Goal: Information Seeking & Learning: Learn about a topic

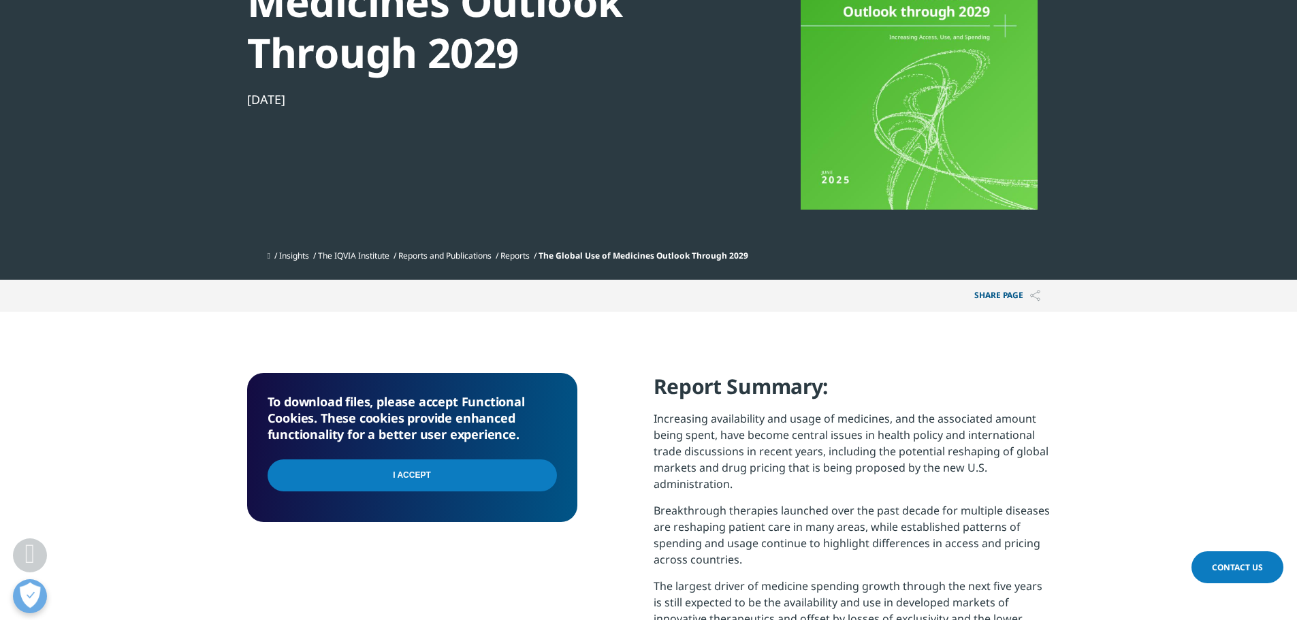
scroll to position [476, 0]
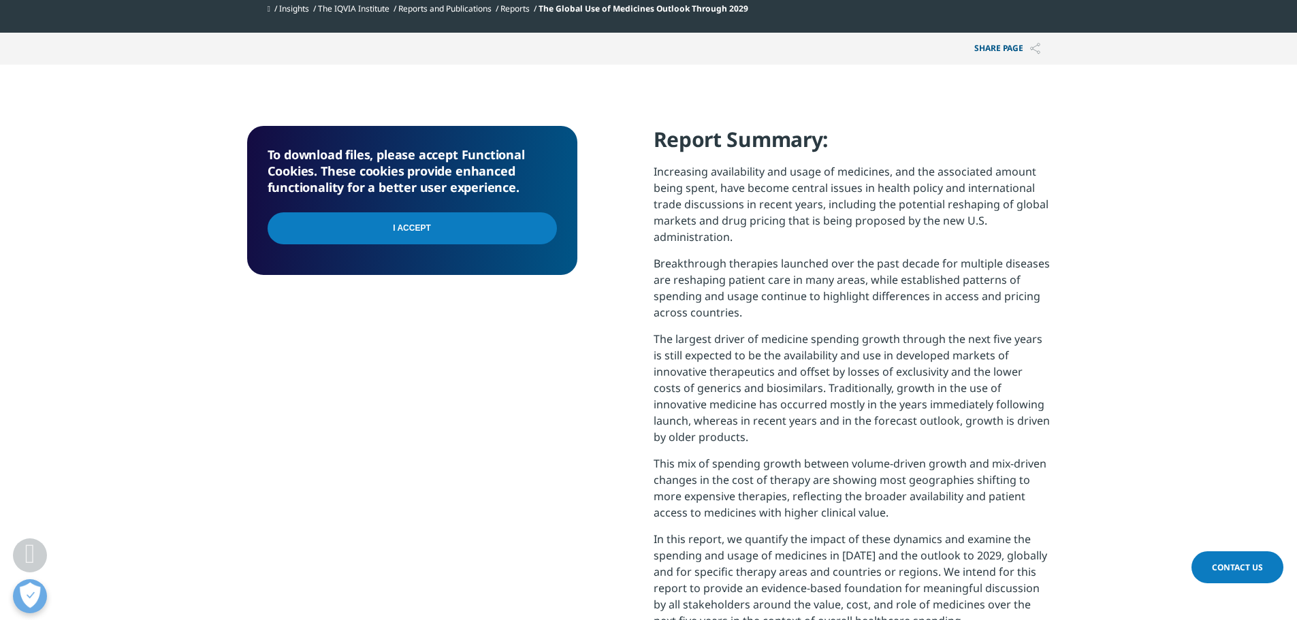
click at [439, 229] on input "I Accept" at bounding box center [411, 228] width 289 height 32
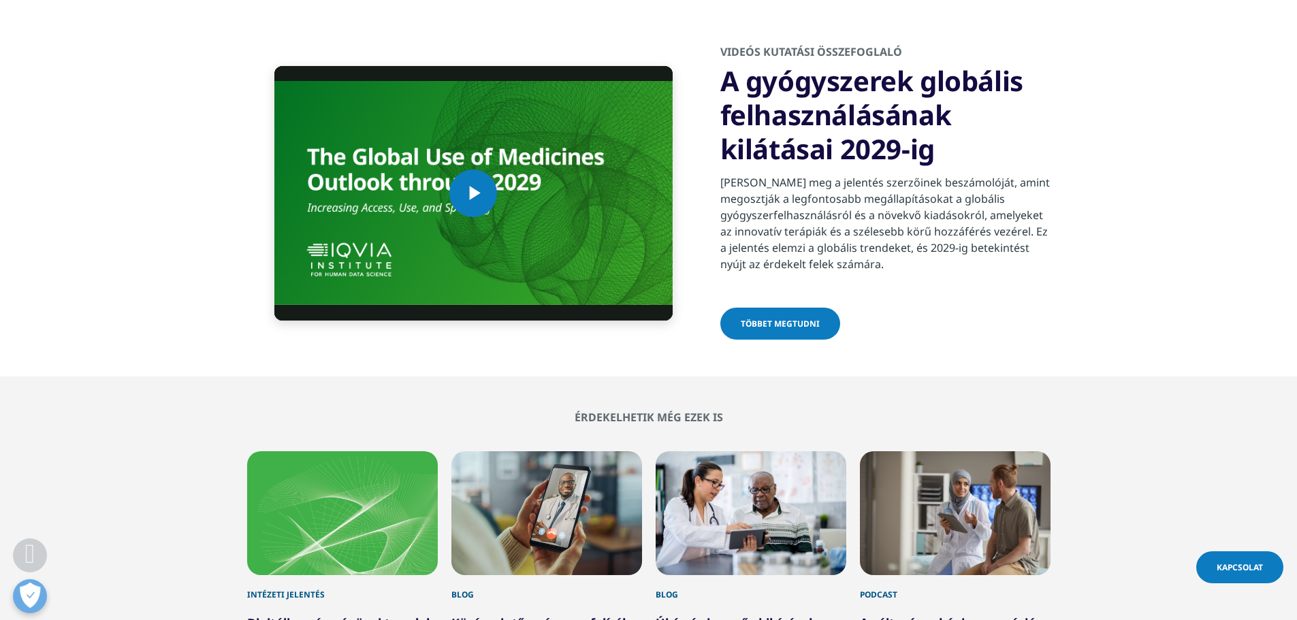
scroll to position [4628, 0]
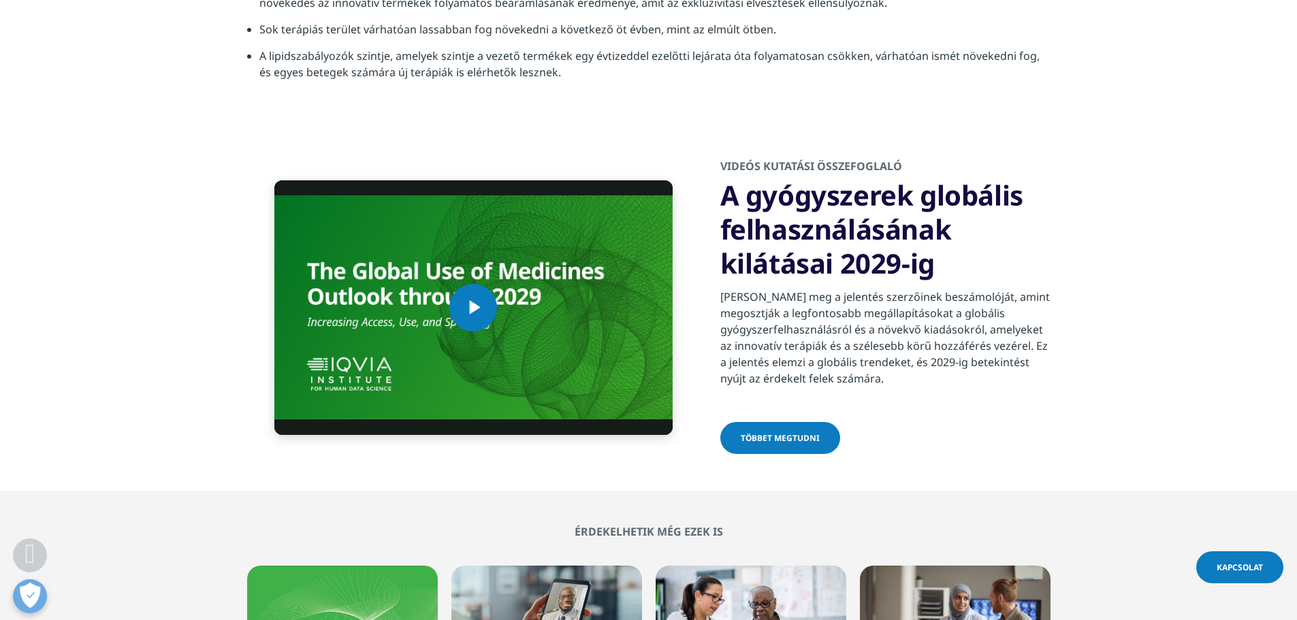
click at [767, 432] on font "többet megtudni" at bounding box center [780, 438] width 79 height 12
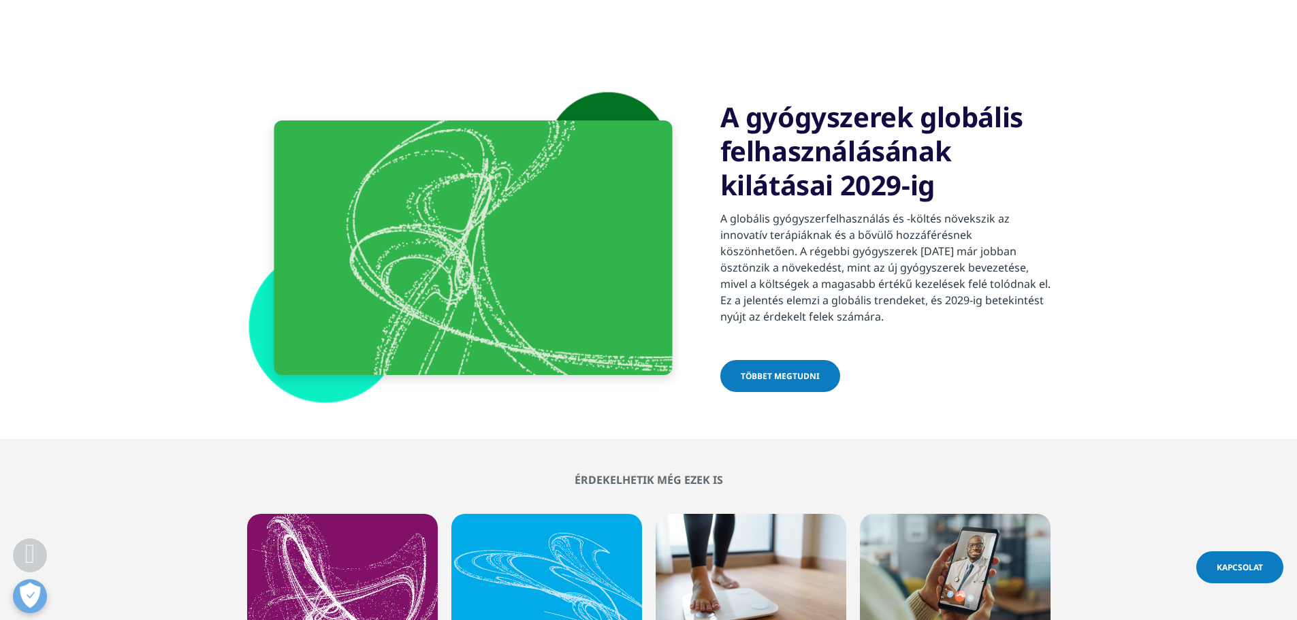
scroll to position [1021, 0]
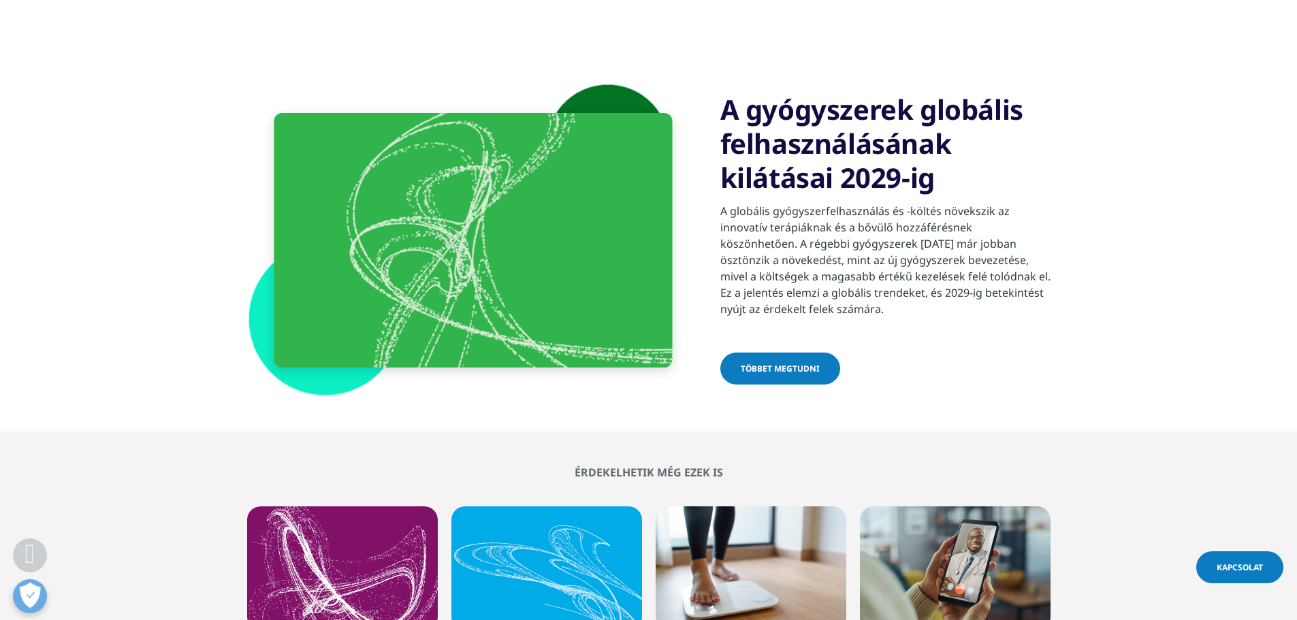
click at [775, 368] on font "többet megtudni" at bounding box center [780, 369] width 79 height 12
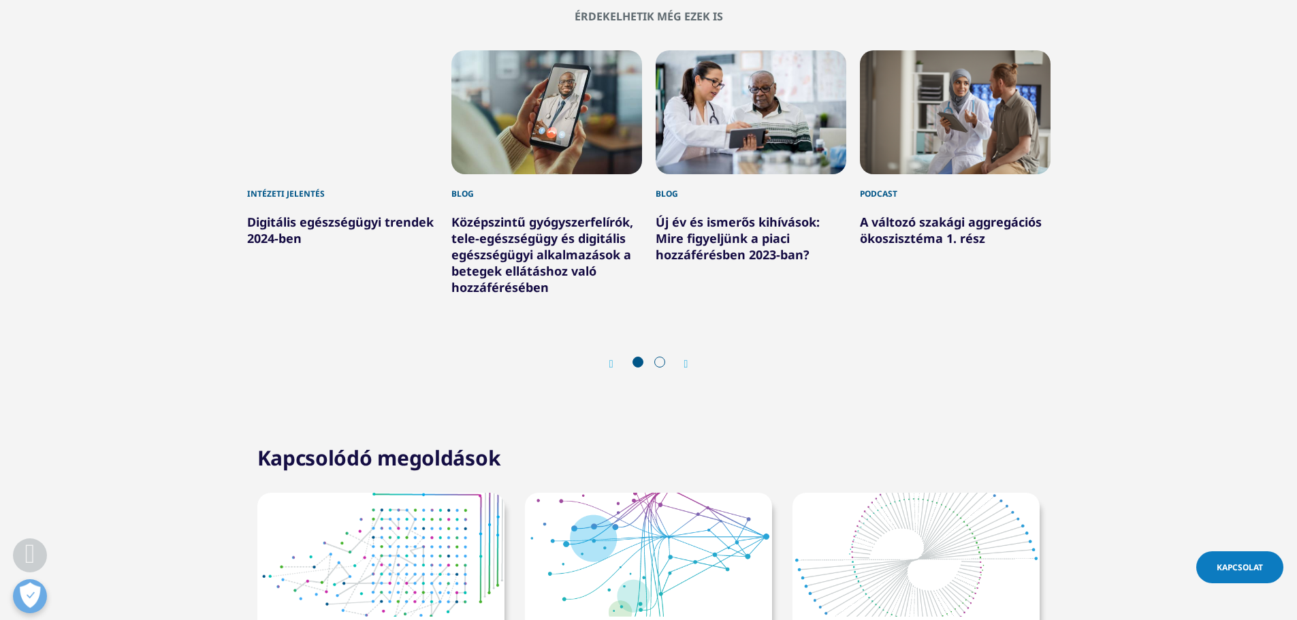
scroll to position [4832, 0]
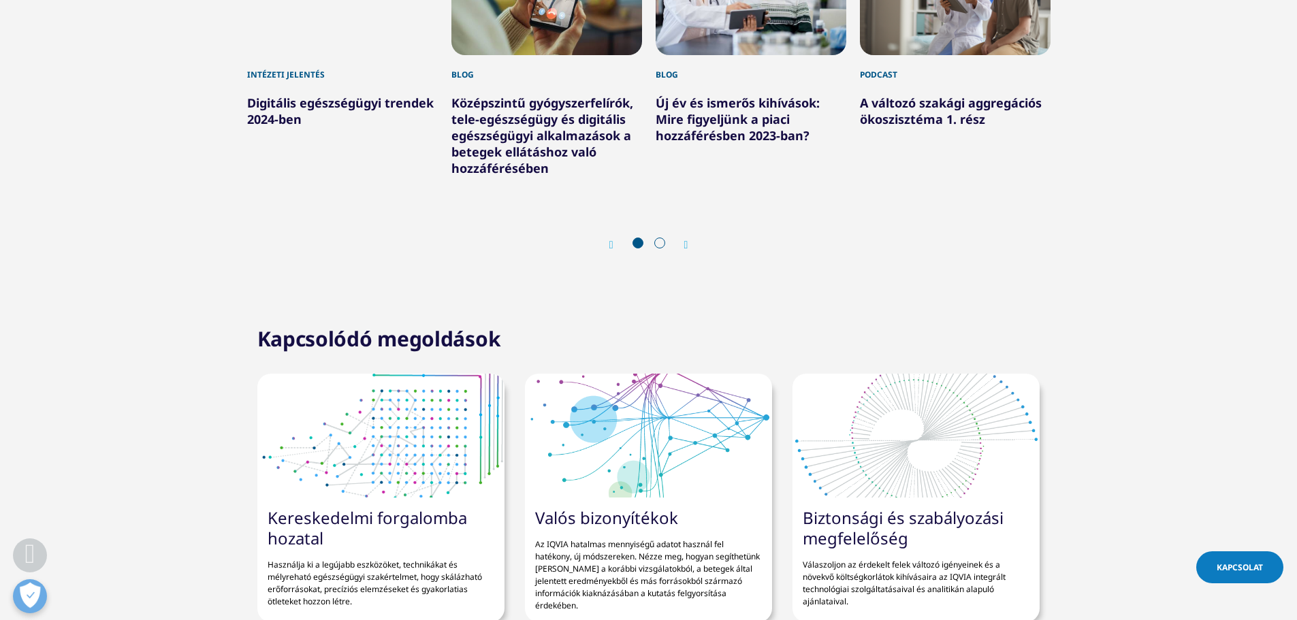
click at [319, 127] on font "Digitális egészségügyi trendek 2024-ben" at bounding box center [340, 111] width 186 height 33
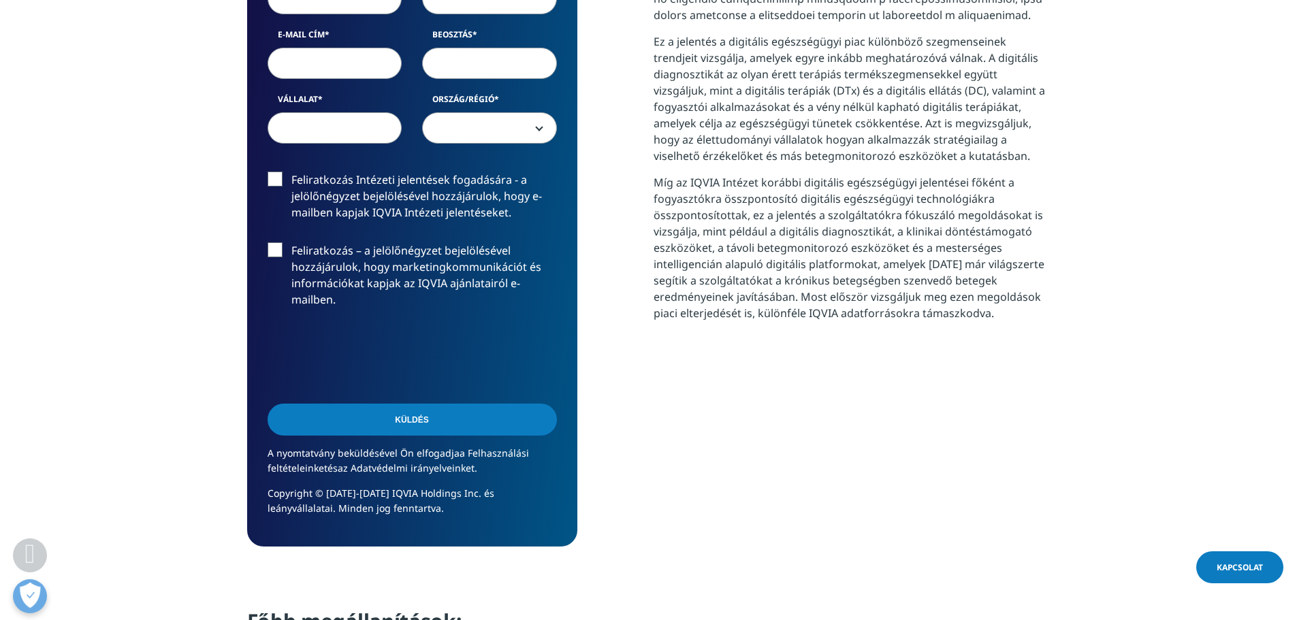
scroll to position [953, 0]
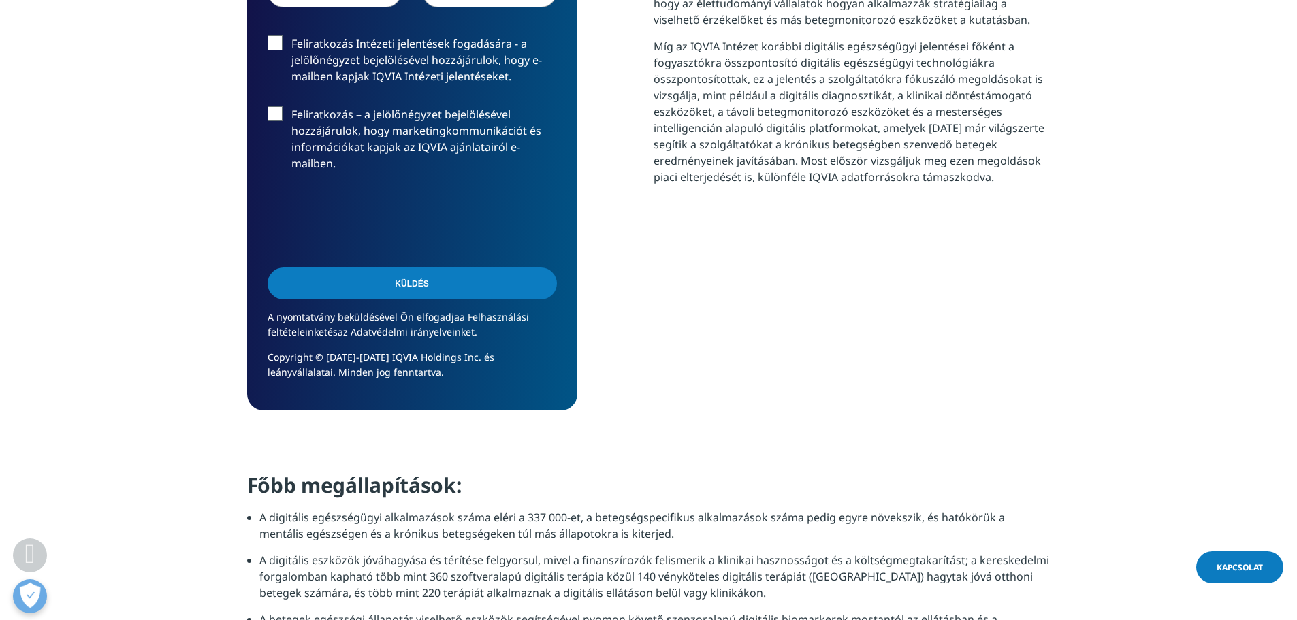
drag, startPoint x: 980, startPoint y: 279, endPoint x: 671, endPoint y: 395, distance: 330.2
click at [671, 395] on div "Ez a jelentés a digitális egészségügyi piac különböző szegmenseinek trendjeit v…" at bounding box center [851, 26] width 397 height 768
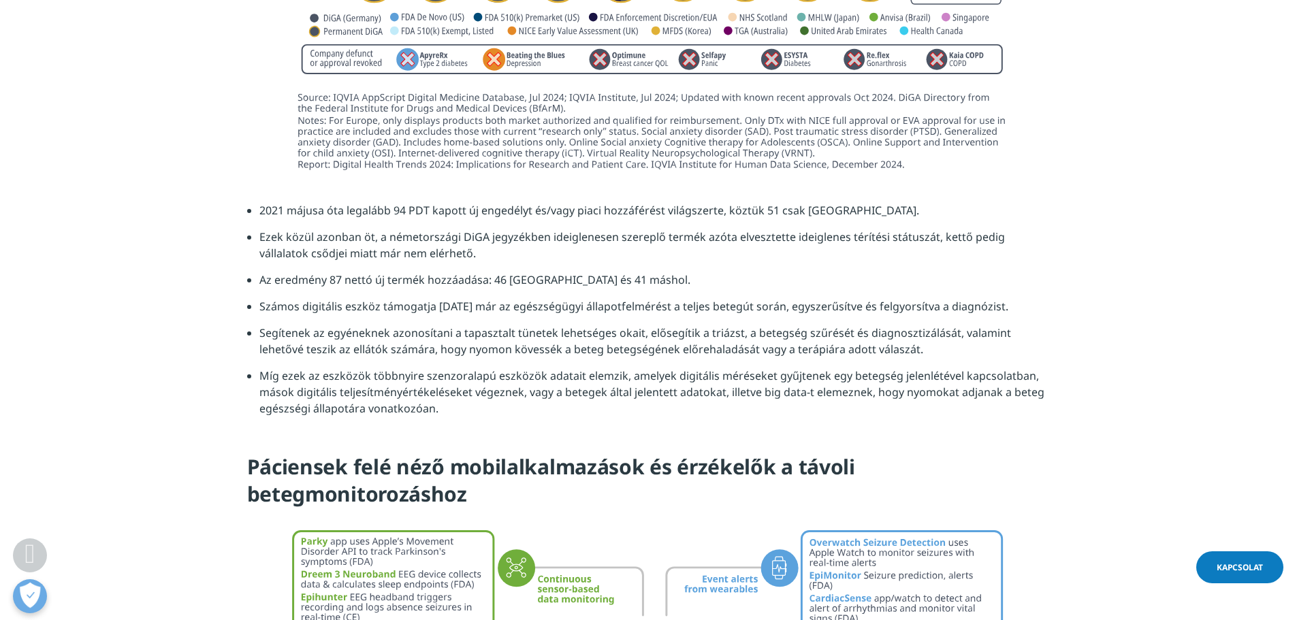
scroll to position [5173, 0]
